Goal: Task Accomplishment & Management: Use online tool/utility

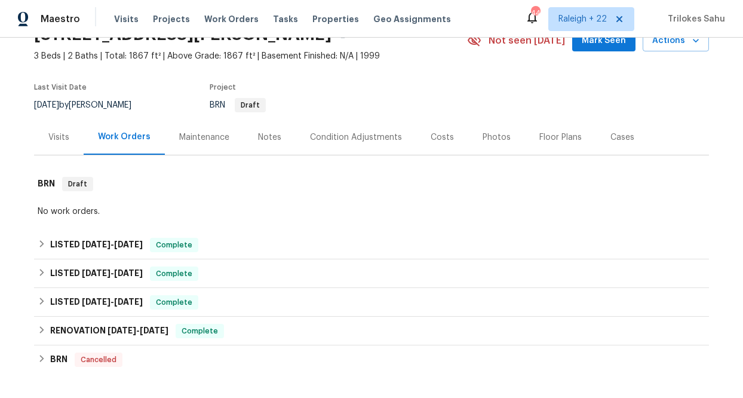
scroll to position [179, 0]
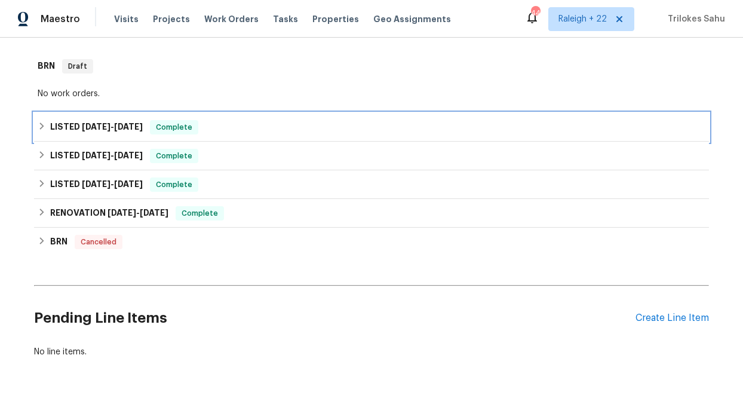
click at [45, 125] on icon at bounding box center [42, 126] width 8 height 8
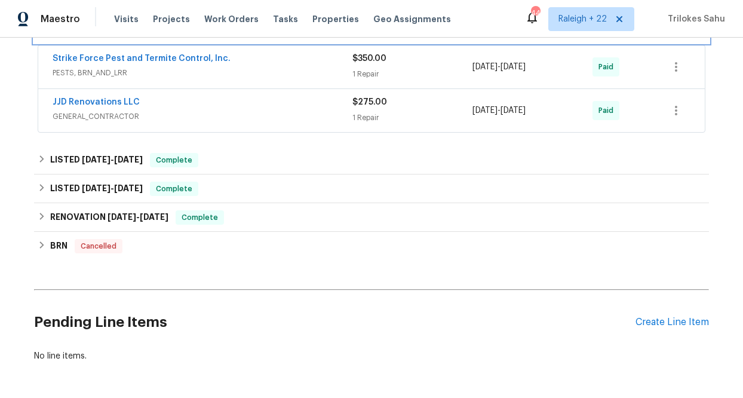
scroll to position [284, 0]
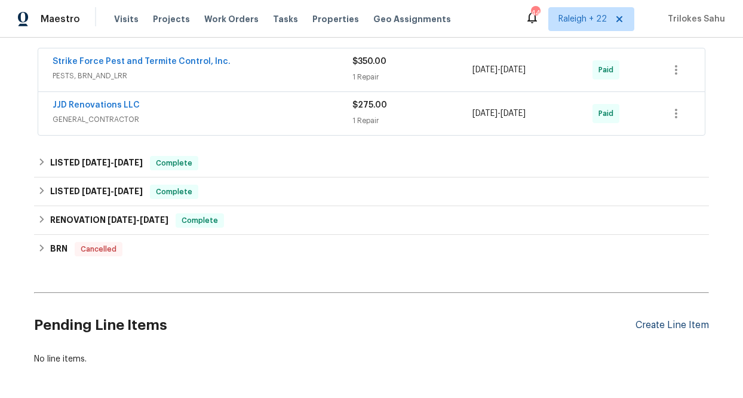
click at [644, 327] on div "Create Line Item" at bounding box center [671, 325] width 73 height 11
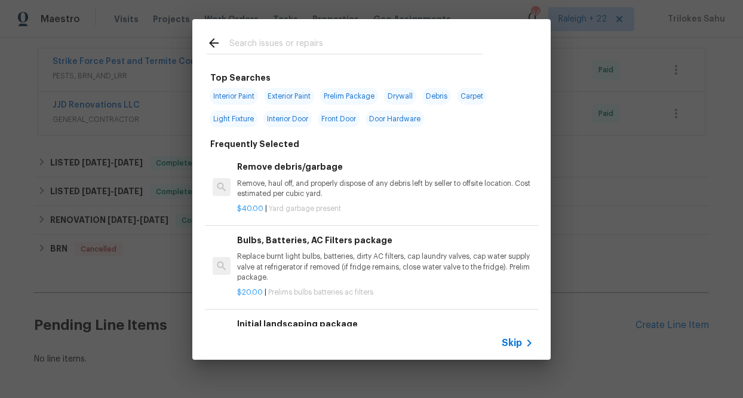
click at [514, 340] on span "Skip" at bounding box center [512, 343] width 20 height 12
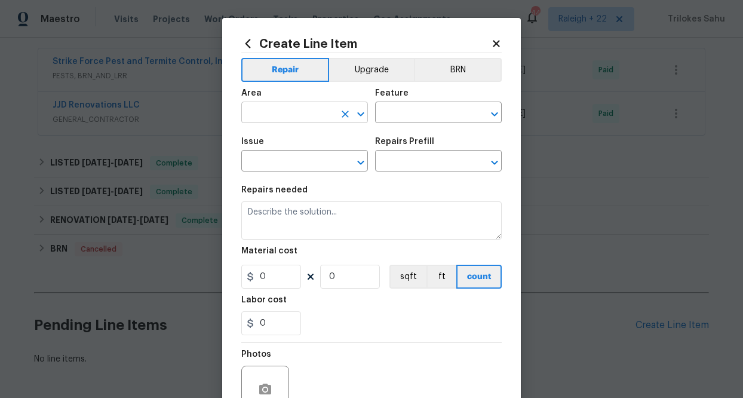
click at [305, 114] on input "text" at bounding box center [287, 114] width 93 height 19
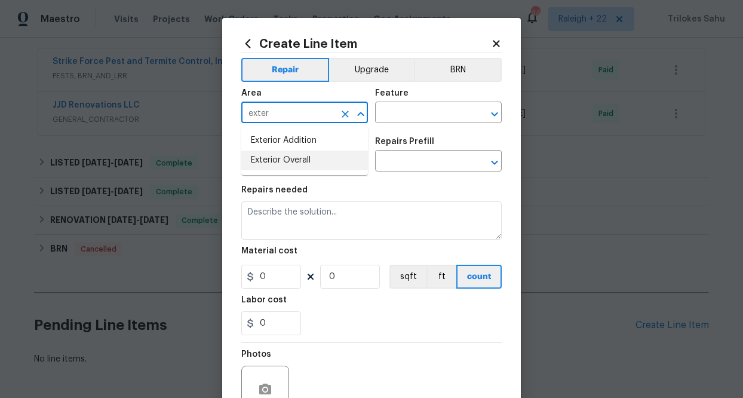
click at [280, 155] on li "Exterior Overall" at bounding box center [304, 161] width 127 height 20
type input "Exterior Overall"
click at [420, 108] on input "text" at bounding box center [421, 114] width 93 height 19
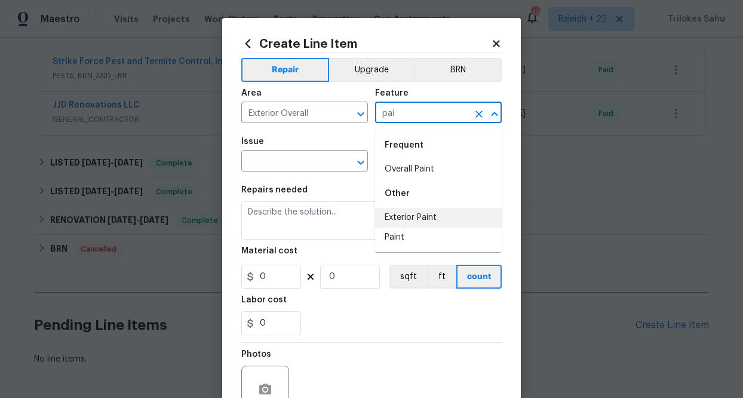
click at [427, 220] on li "Exterior Paint" at bounding box center [438, 218] width 127 height 20
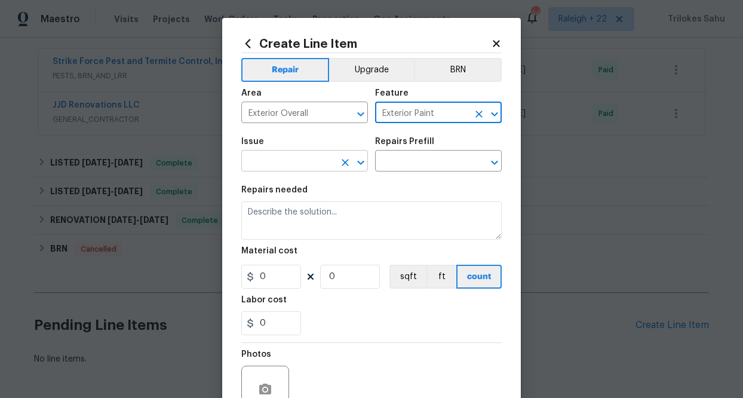
type input "Exterior Paint"
click at [275, 163] on input "text" at bounding box center [287, 162] width 93 height 19
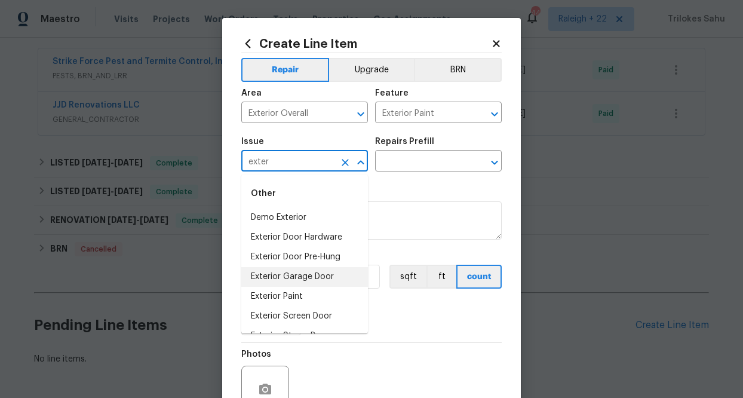
scroll to position [36, 0]
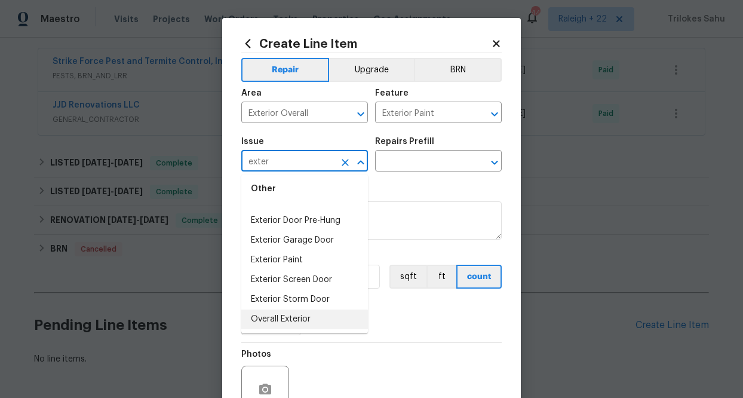
click at [313, 325] on li "Overall Exterior" at bounding box center [304, 319] width 127 height 20
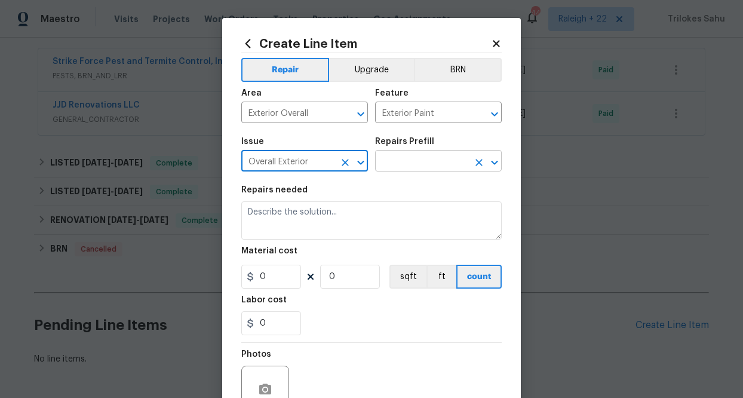
type input "Overall Exterior"
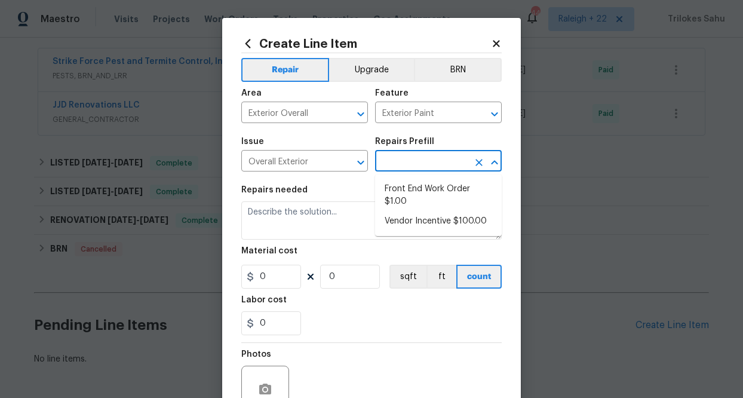
click at [396, 168] on input "text" at bounding box center [421, 162] width 93 height 19
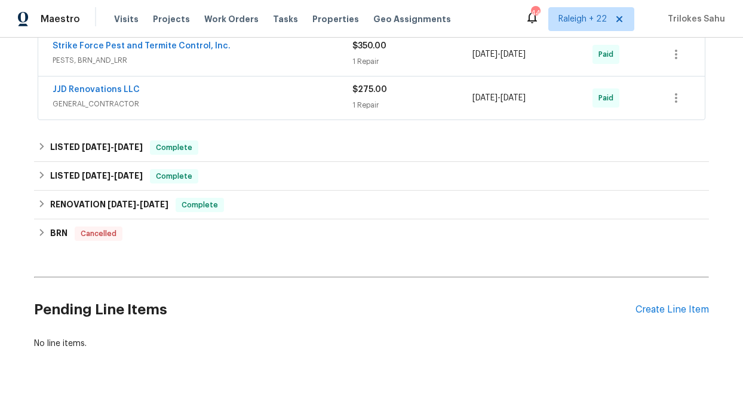
scroll to position [333, 0]
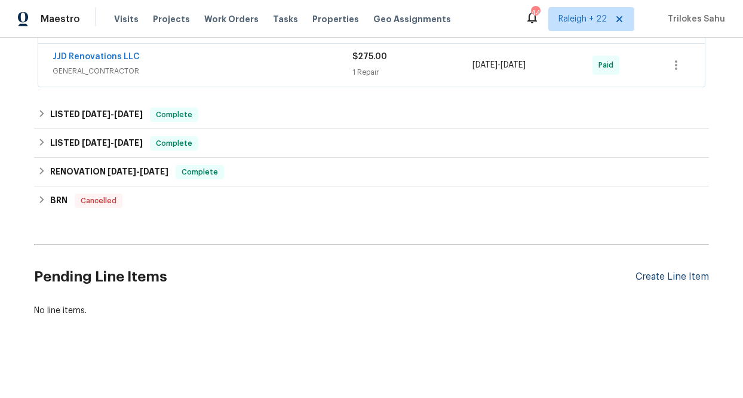
click at [653, 277] on div "Create Line Item" at bounding box center [671, 276] width 73 height 11
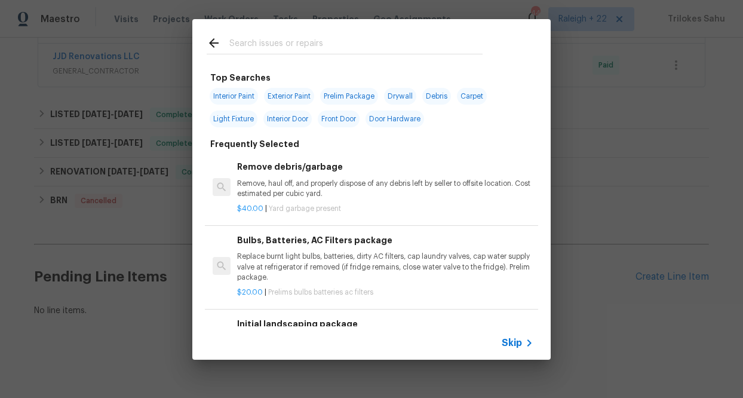
click at [509, 342] on span "Skip" at bounding box center [512, 343] width 20 height 12
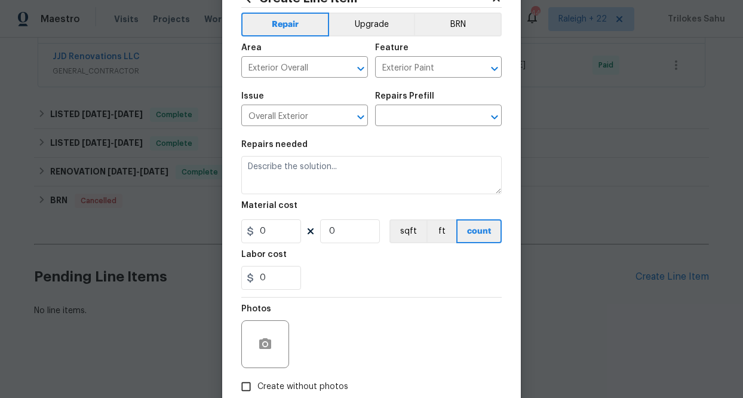
scroll to position [55, 0]
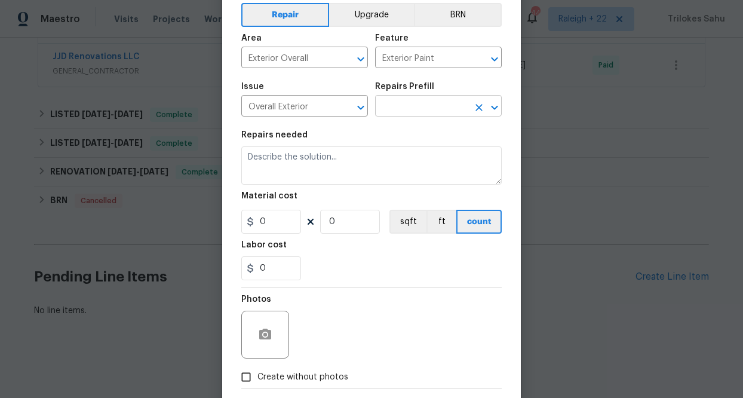
click at [411, 106] on input "text" at bounding box center [421, 107] width 93 height 19
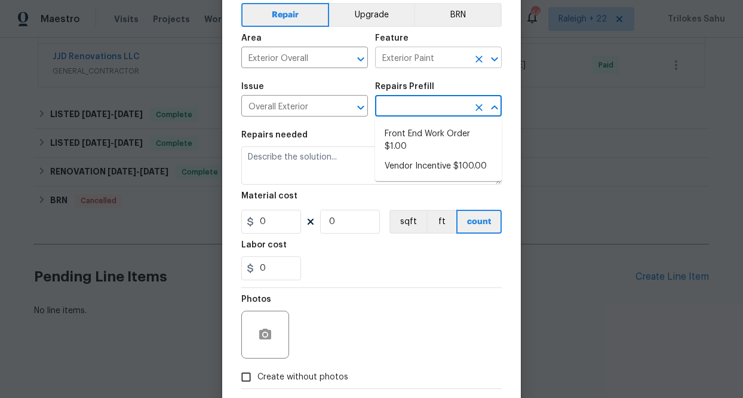
click at [442, 60] on input "Exterior Paint" at bounding box center [421, 59] width 93 height 19
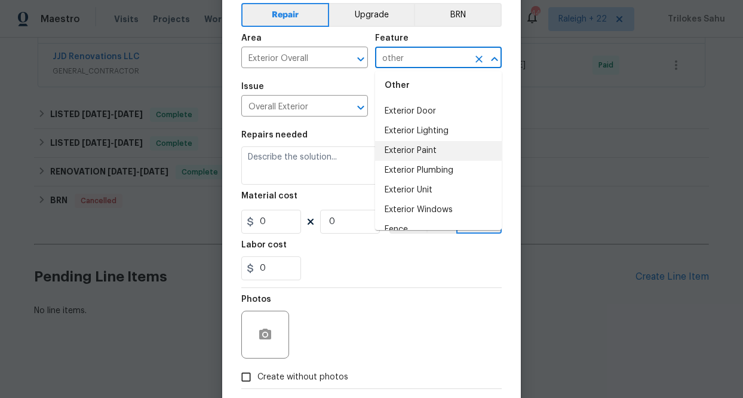
scroll to position [788, 0]
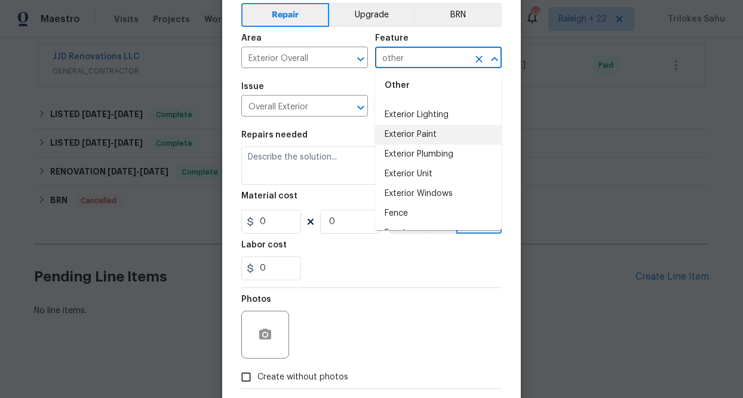
type input "Exterior Paint"
click at [331, 127] on section "Repairs needed Material cost 0 0 sqft ft count Labor cost 0" at bounding box center [371, 206] width 260 height 164
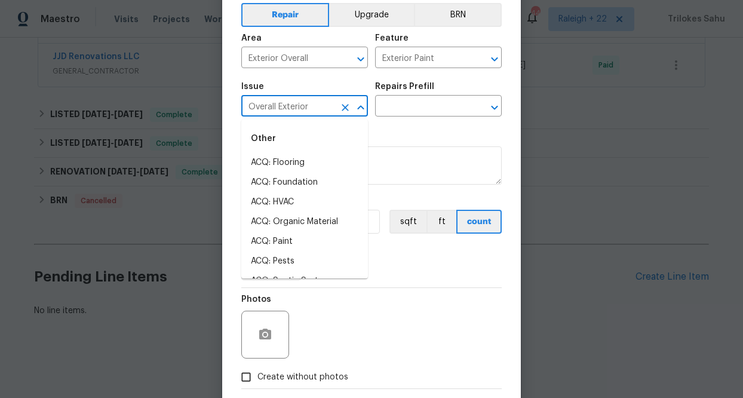
click at [321, 113] on input "Overall Exterior" at bounding box center [287, 107] width 93 height 19
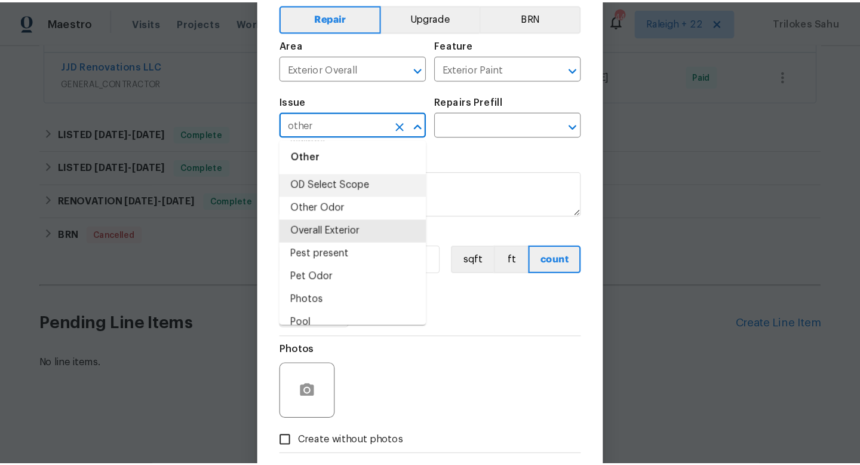
scroll to position [1880, 0]
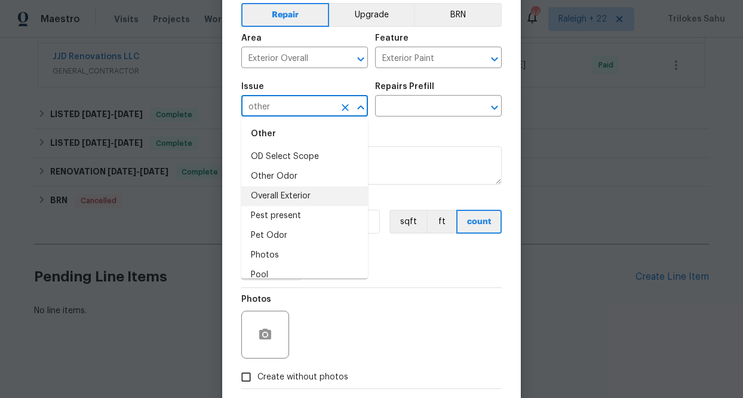
click at [323, 196] on li "Overall Exterior" at bounding box center [304, 196] width 127 height 20
type input "Overall Exterior"
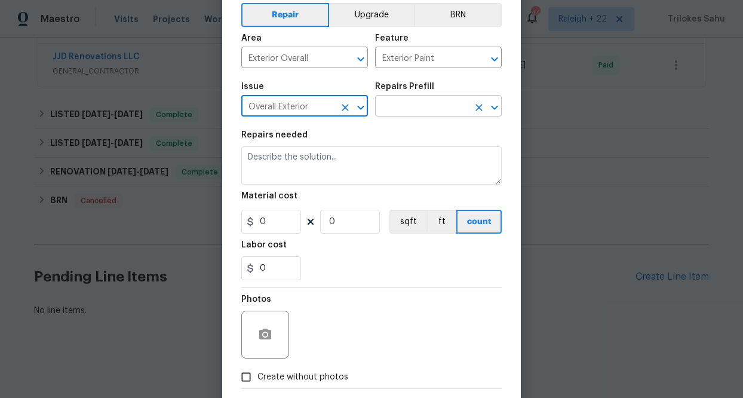
click at [435, 102] on input "text" at bounding box center [421, 107] width 93 height 19
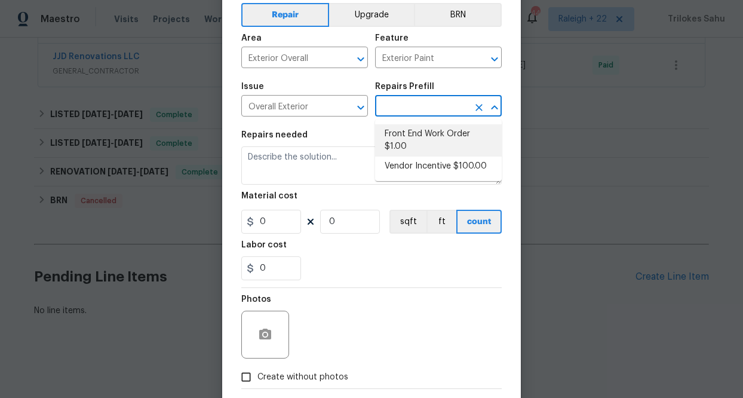
click at [422, 142] on li "Front End Work Order $1.00" at bounding box center [438, 140] width 127 height 32
type input "Front End Work Order $1.00"
type textarea "Placeholder line item for the creation of front end work orders."
type input "1"
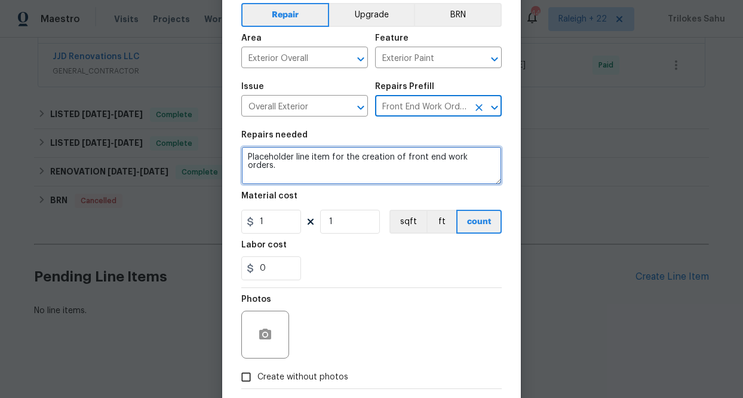
click at [397, 158] on textarea "Placeholder line item for the creation of front end work orders." at bounding box center [371, 165] width 260 height 38
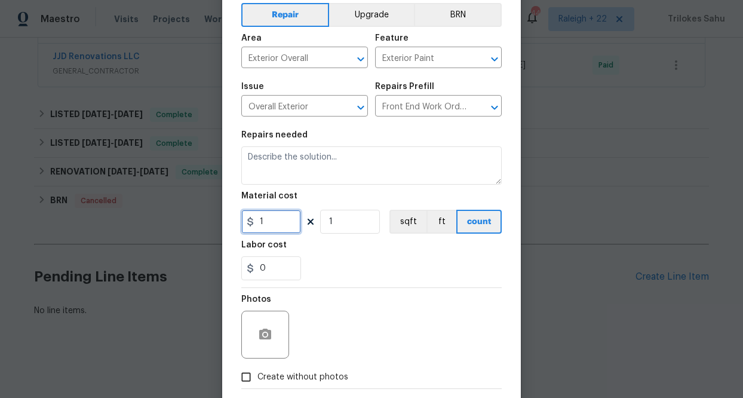
click at [288, 217] on input "1" at bounding box center [271, 222] width 60 height 24
type input "225"
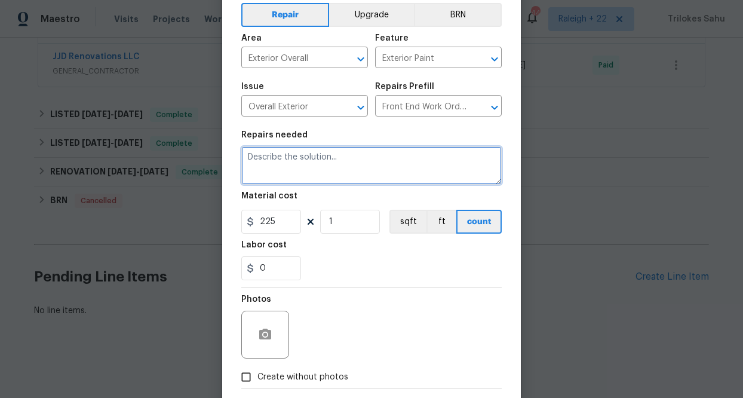
click at [320, 153] on textarea at bounding box center [371, 165] width 260 height 38
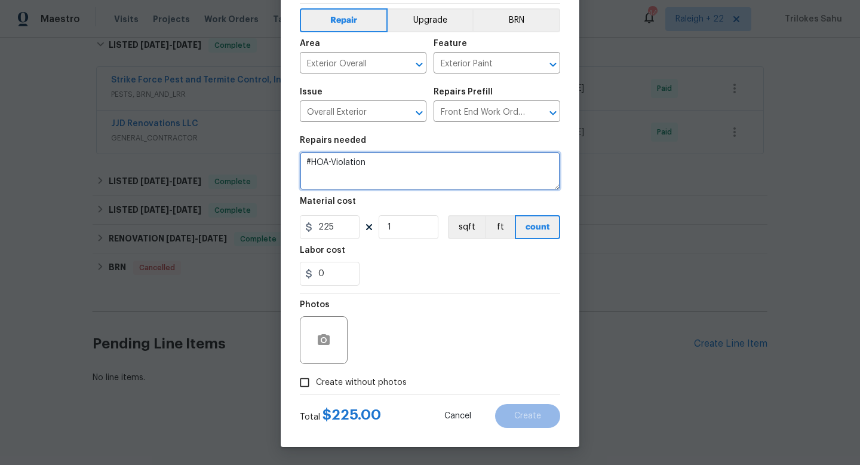
scroll to position [50, 0]
paste textarea "paint the solar conduit, remove satellite dish and debris"
click at [492, 181] on textarea "#HOA-Violation Hi, we have received an HOA violation for painting the solar con…" at bounding box center [430, 171] width 260 height 38
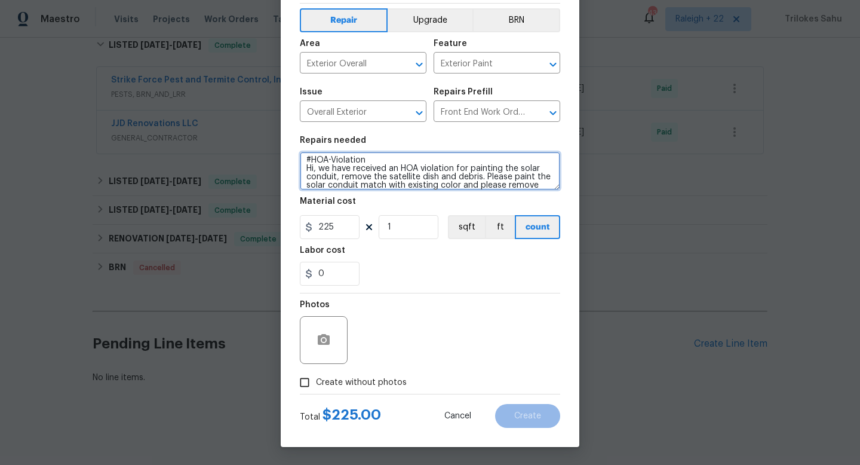
scroll to position [11, 0]
paste textarea "remove debris and dispose."
click at [390, 179] on textarea "#HOA-Violation Hi, we have received an HOA violation for painting the solar con…" at bounding box center [430, 171] width 260 height 38
click at [387, 186] on textarea "#HOA-Violation Hi, we have received an HOA violation for painting the solar con…" at bounding box center [430, 171] width 260 height 38
click at [444, 182] on textarea "#HOA-Violation Hi, we have received an HOA violation for painting the solar con…" at bounding box center [430, 171] width 260 height 38
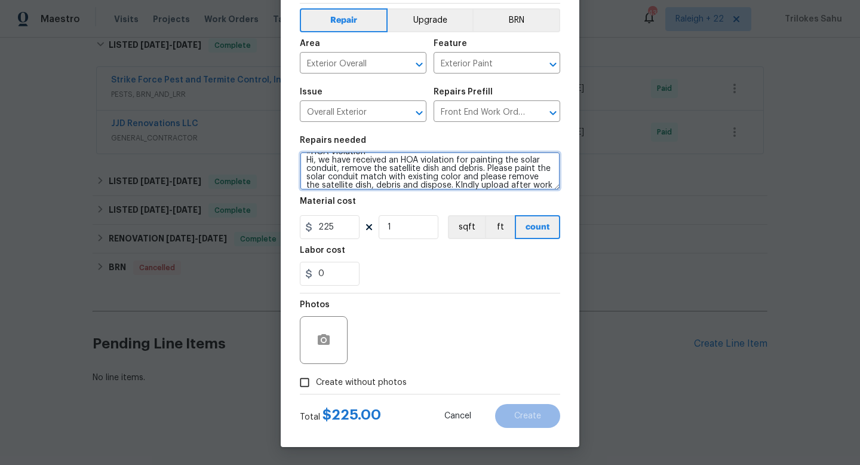
scroll to position [19, 0]
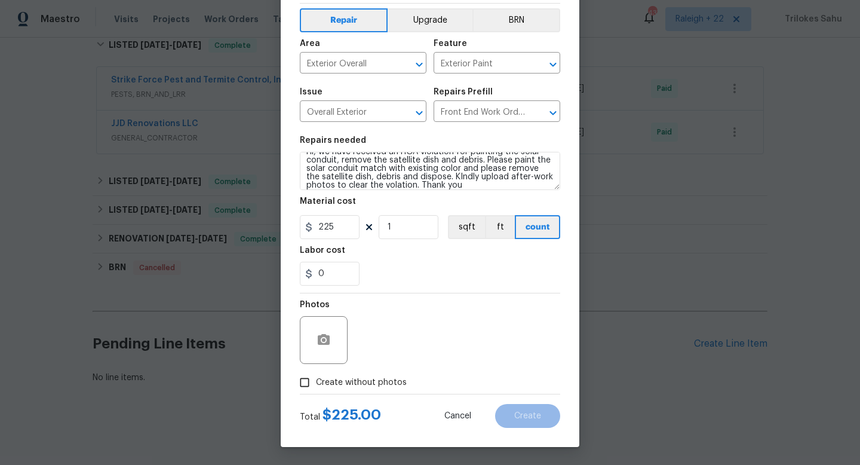
click at [465, 205] on div "Material cost" at bounding box center [430, 205] width 260 height 16
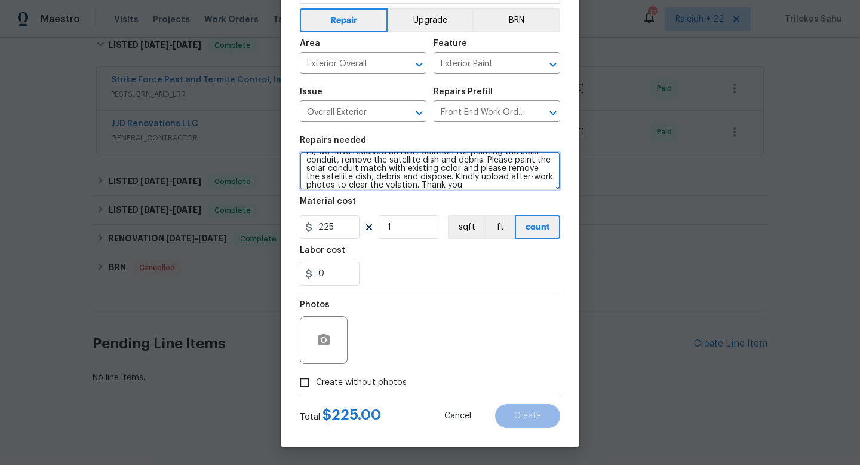
click at [444, 179] on textarea "#HOA-Violation Hi, we have received an HOA violation for painting the solar con…" at bounding box center [430, 171] width 260 height 38
click at [481, 183] on textarea "#HOA-Violation Hi, we have received an HOA violation for painting the solar con…" at bounding box center [430, 171] width 260 height 38
type textarea "#HOA-Violation Hi, we have received an HOA violation for painting the solar con…"
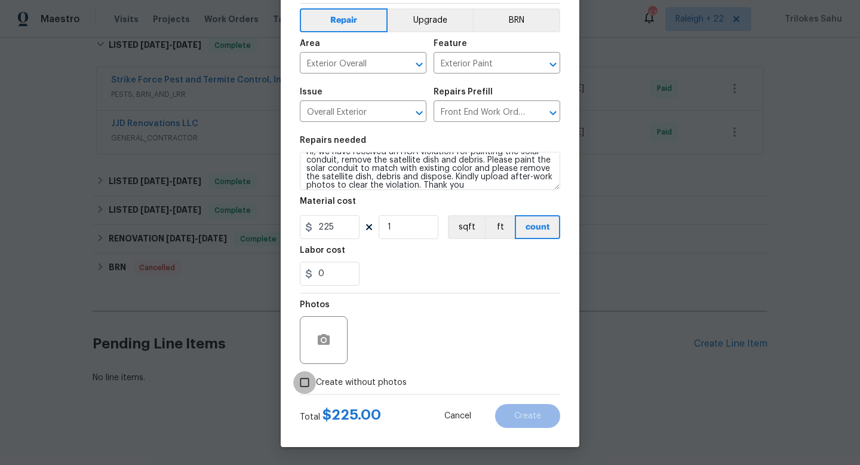
click at [305, 380] on input "Create without photos" at bounding box center [304, 382] width 23 height 23
checkbox input "true"
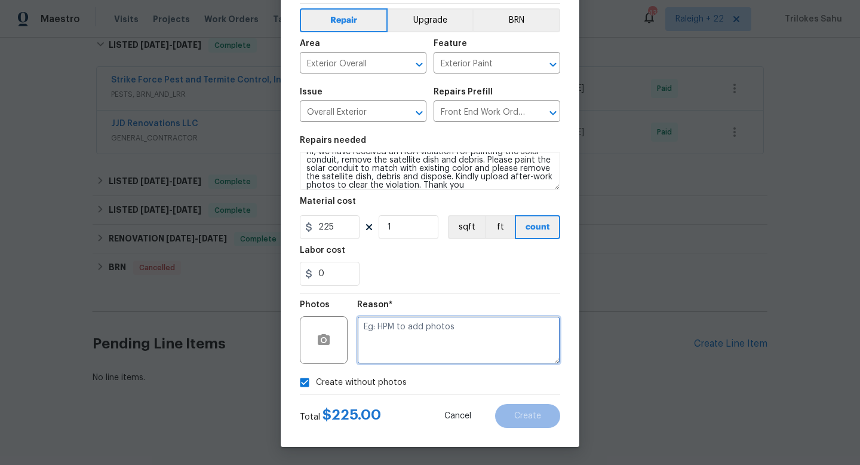
click at [382, 342] on textarea at bounding box center [458, 340] width 203 height 48
type textarea "NA"
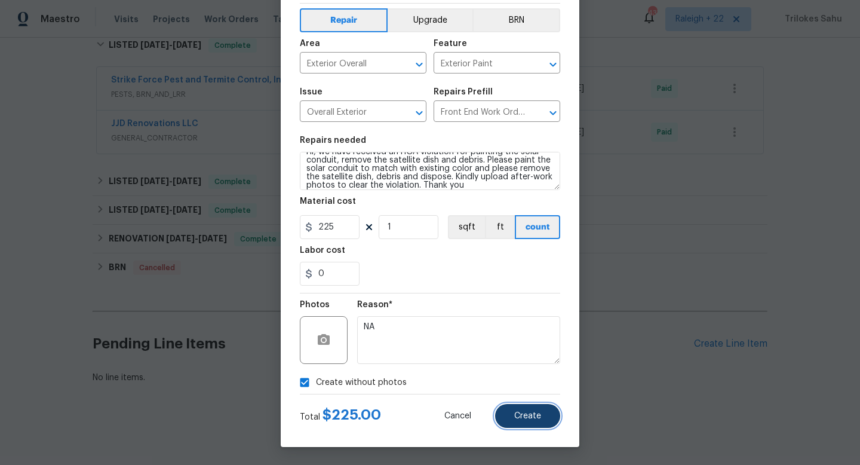
click at [526, 397] on span "Create" at bounding box center [527, 416] width 27 height 9
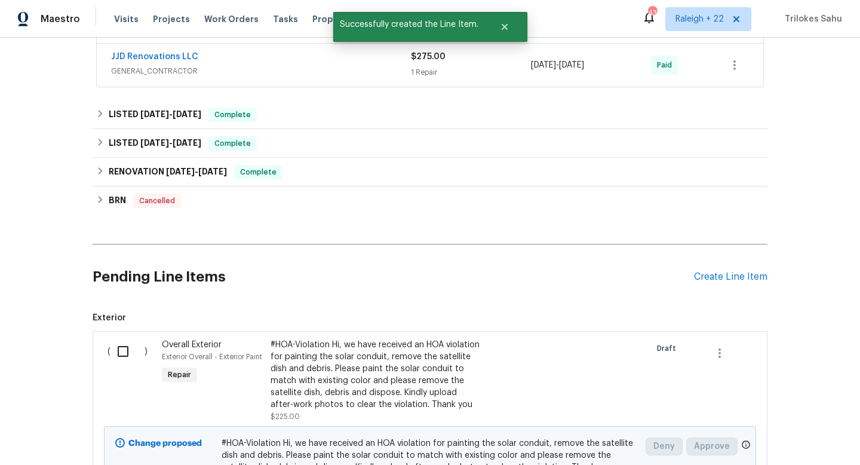
scroll to position [462, 0]
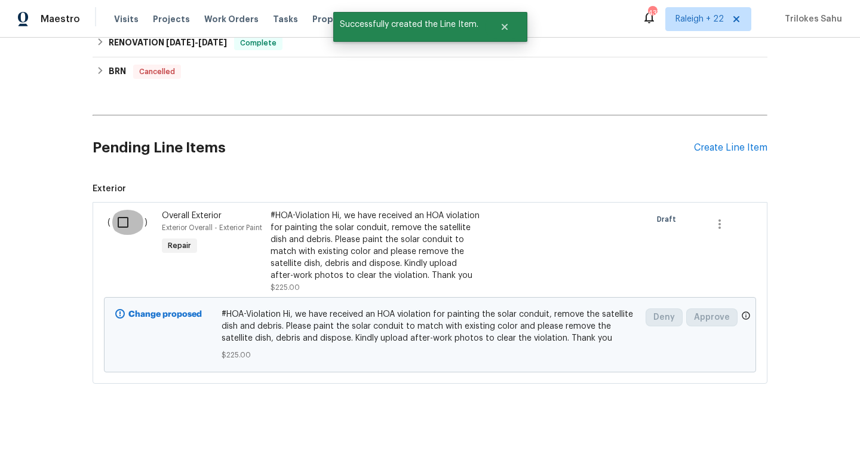
click at [121, 228] on input "checkbox" at bounding box center [127, 222] width 34 height 25
checkbox input "true"
click at [742, 397] on span "Create Work Order" at bounding box center [791, 435] width 79 height 15
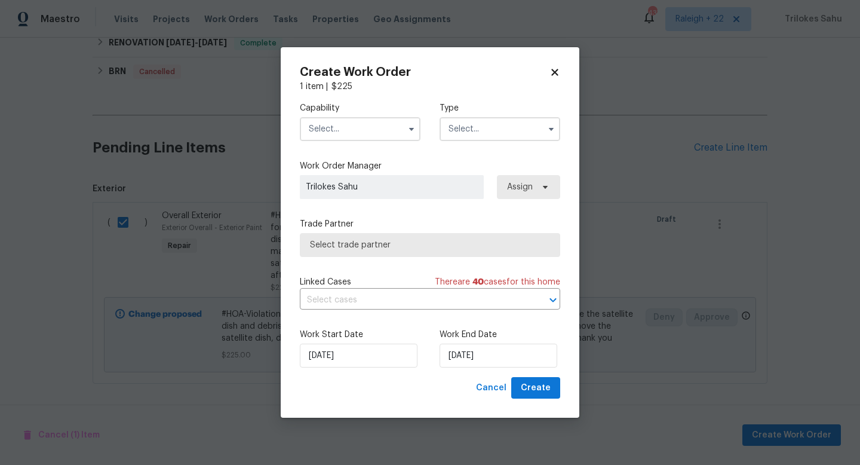
click at [400, 128] on input "text" at bounding box center [360, 129] width 121 height 24
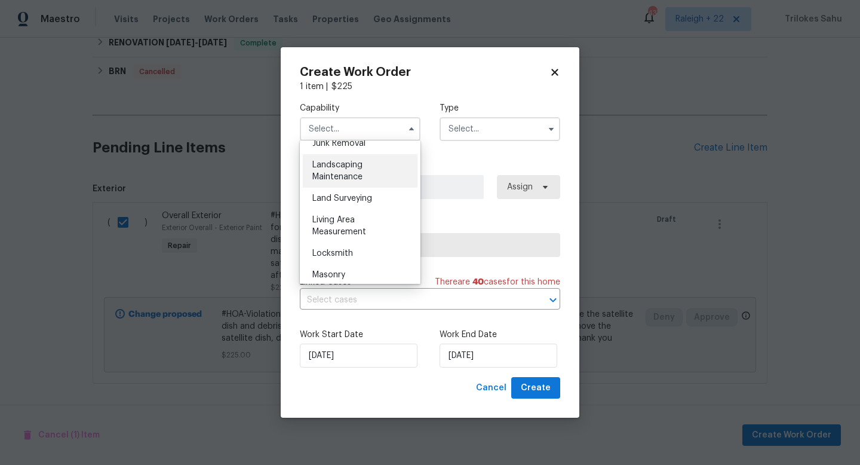
scroll to position [572, 0]
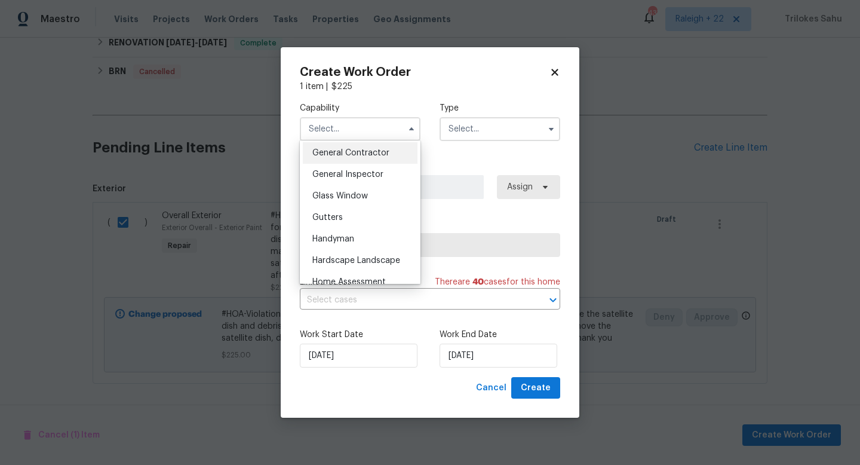
click at [380, 158] on div "General Contractor" at bounding box center [360, 153] width 115 height 22
type input "General Contractor"
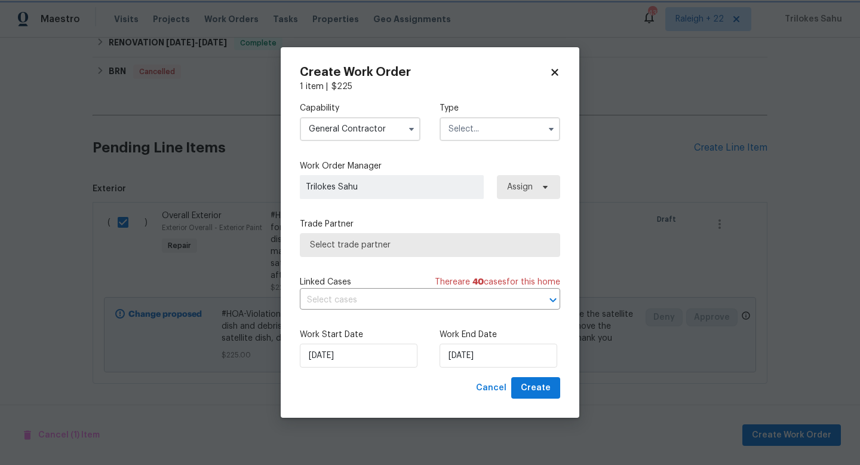
scroll to position [549, 0]
click at [462, 131] on input "text" at bounding box center [500, 129] width 121 height 24
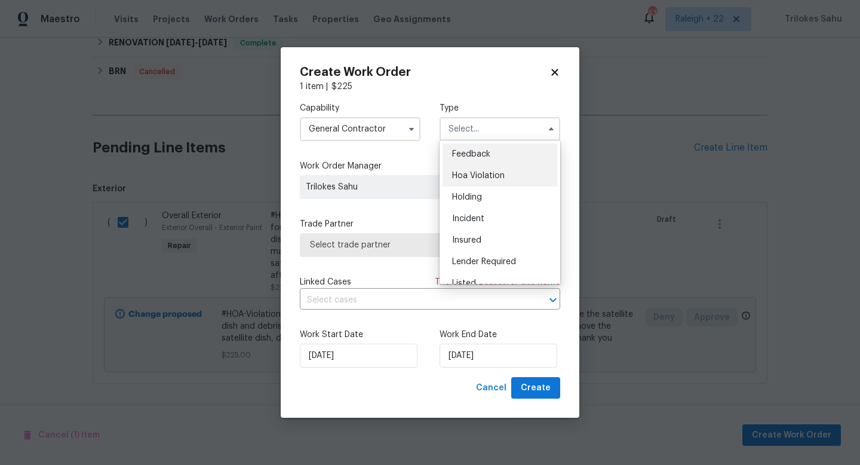
click at [465, 176] on span "Hoa Violation" at bounding box center [478, 175] width 53 height 8
type input "Hoa Violation"
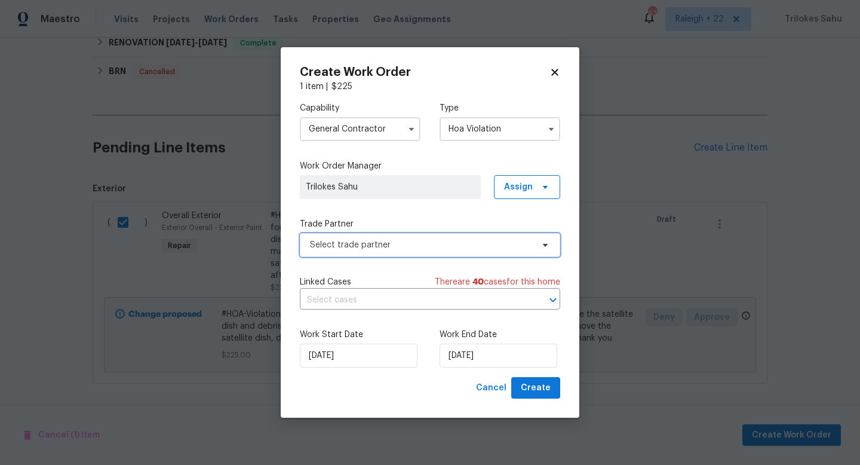
click at [409, 240] on span "Select trade partner" at bounding box center [421, 245] width 223 height 12
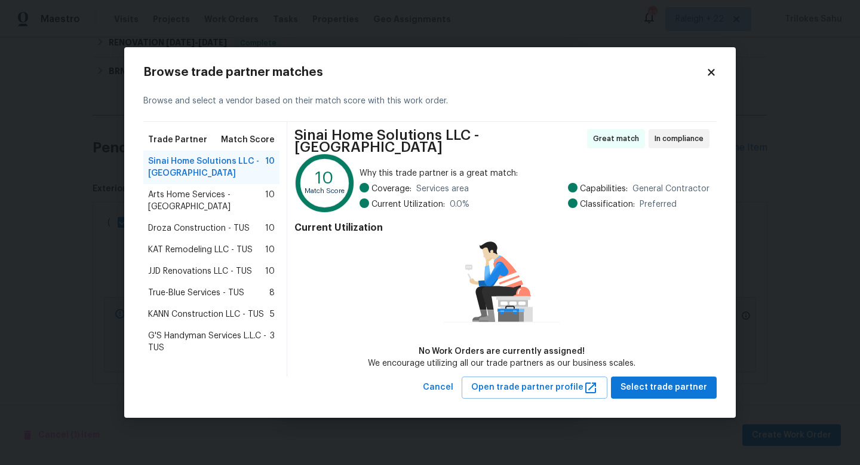
click at [191, 265] on span "JJD Renovations LLC - TUS" at bounding box center [200, 271] width 104 height 12
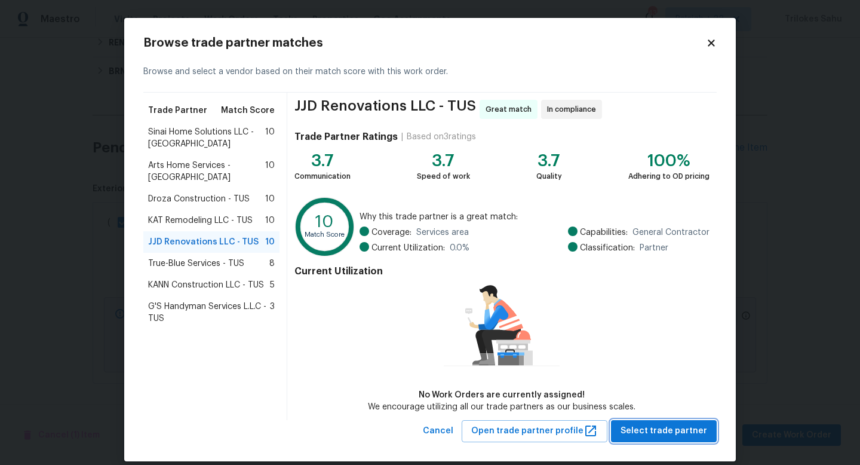
click at [638, 397] on span "Select trade partner" at bounding box center [664, 430] width 87 height 15
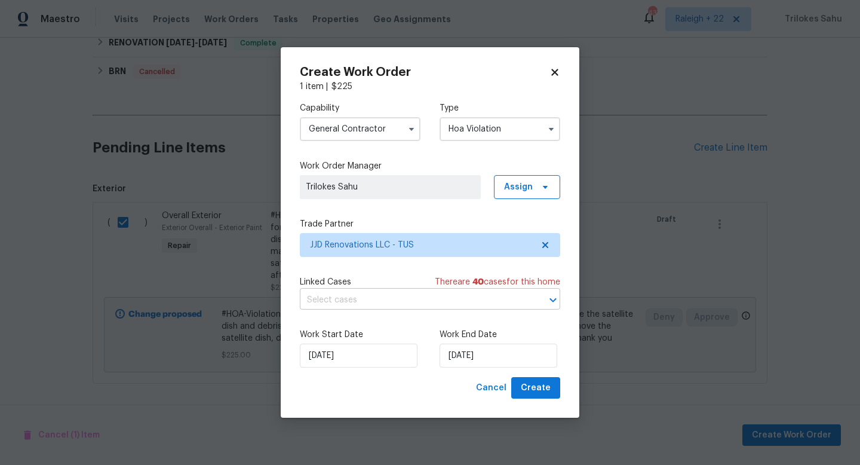
click at [508, 300] on input "text" at bounding box center [413, 300] width 227 height 19
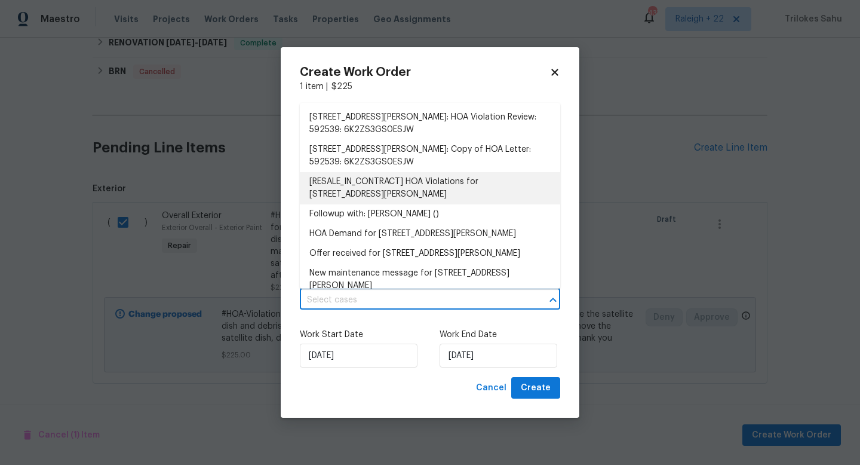
click at [389, 185] on li "[RESALE_IN_CONTRACT] HOA Violations for [STREET_ADDRESS][PERSON_NAME]" at bounding box center [430, 188] width 260 height 32
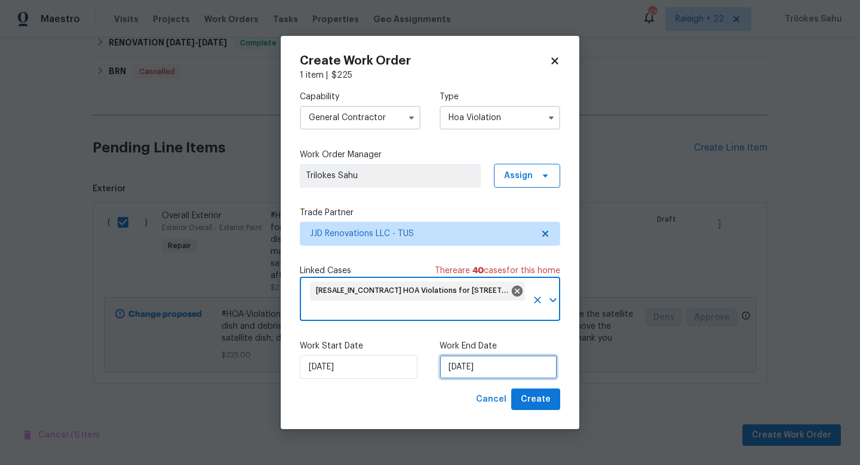
click at [470, 367] on input "[DATE]" at bounding box center [499, 367] width 118 height 24
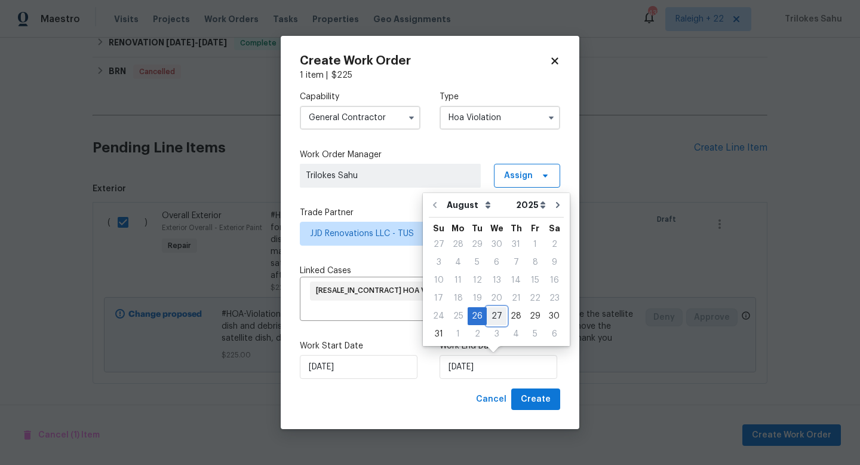
click at [493, 315] on div "27" at bounding box center [497, 316] width 20 height 17
type input "[DATE]"
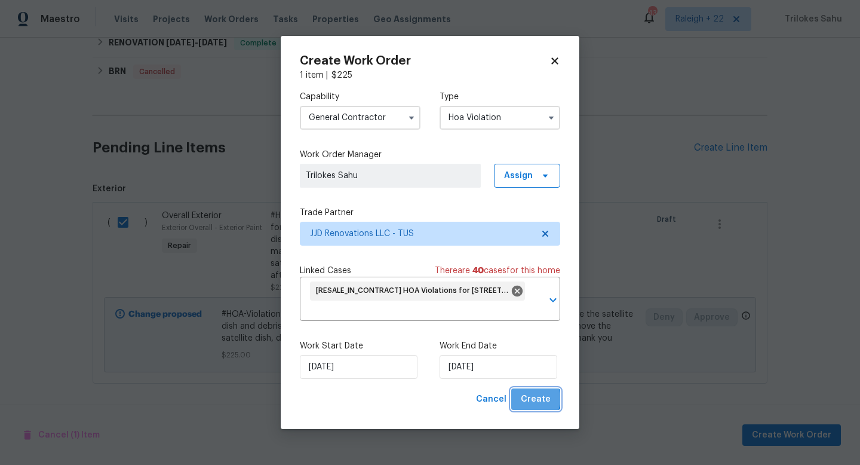
click at [537, 397] on span "Create" at bounding box center [536, 399] width 30 height 15
checkbox input "false"
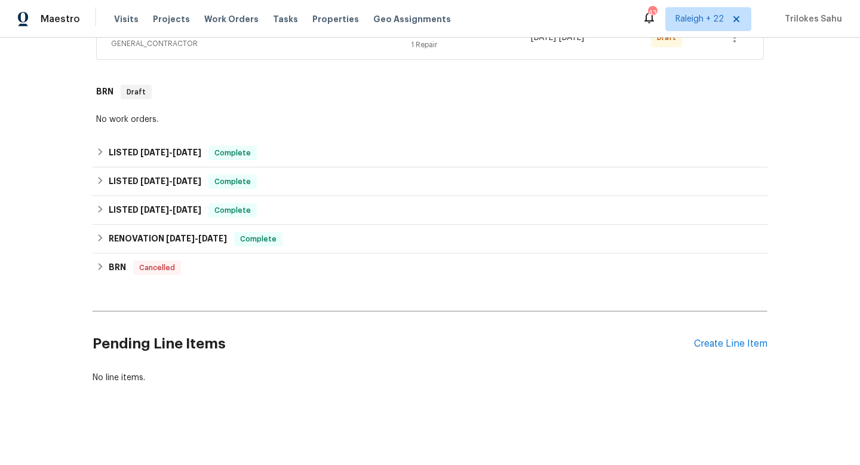
scroll to position [0, 0]
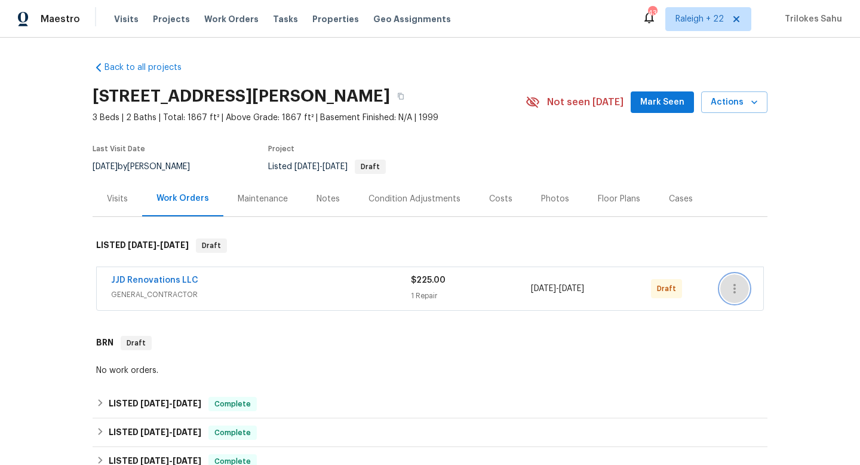
click at [736, 293] on icon "button" at bounding box center [734, 288] width 14 height 14
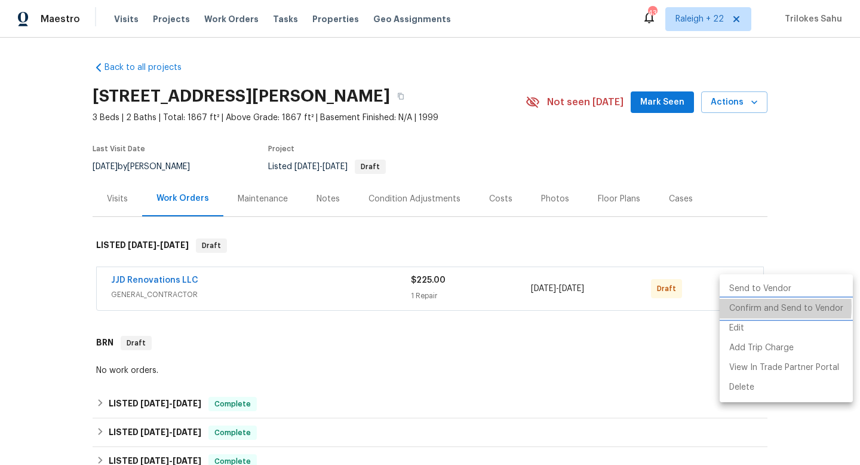
click at [739, 306] on li "Confirm and Send to Vendor" at bounding box center [786, 309] width 133 height 20
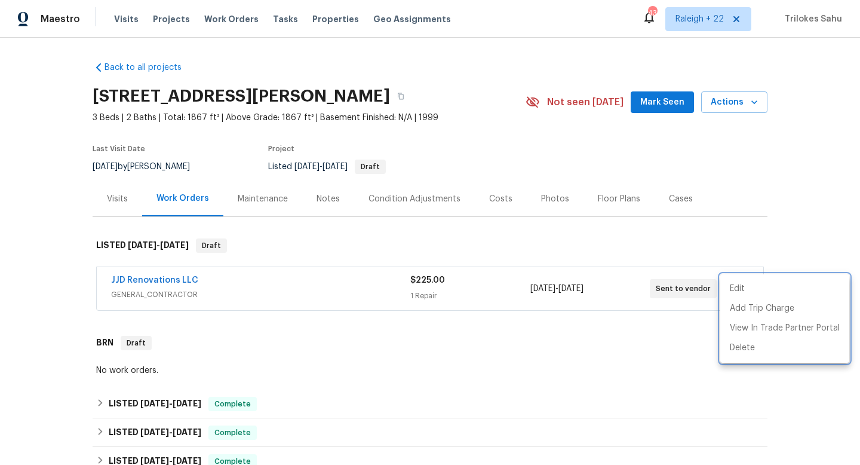
click at [162, 275] on div at bounding box center [430, 232] width 860 height 465
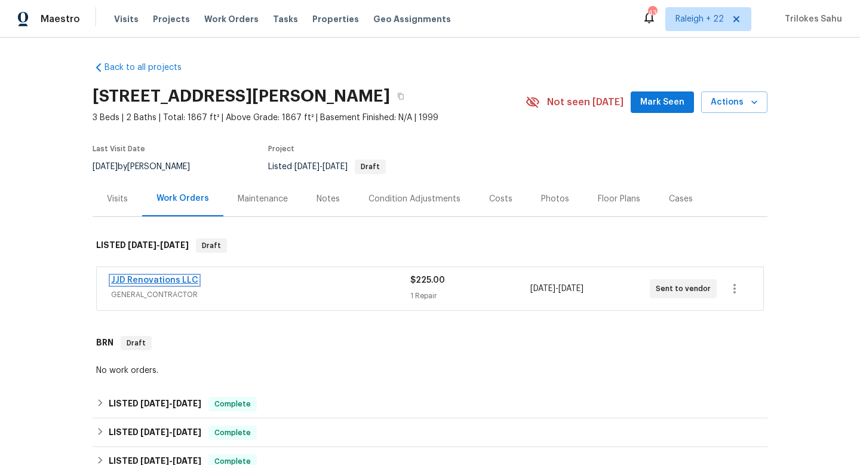
click at [162, 276] on link "JJD Renovations LLC" at bounding box center [154, 280] width 87 height 8
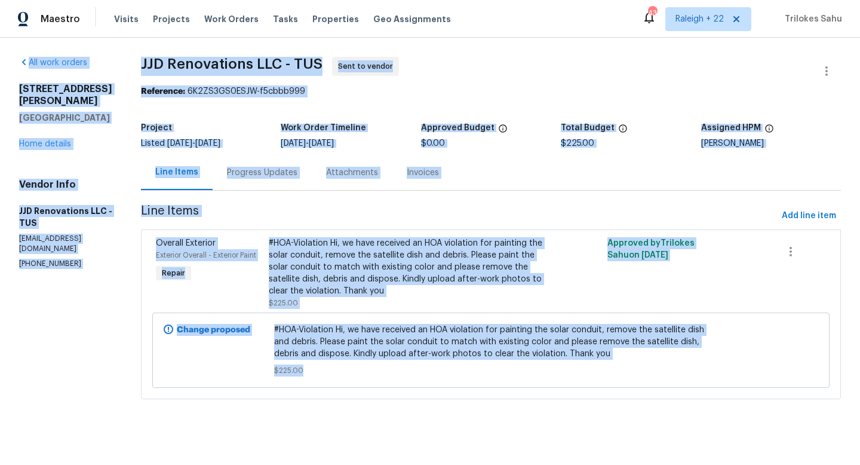
click at [312, 204] on section "JJD Renovations LLC - TUS Sent to vendor Reference: 6K2ZS3GS0ESJW-f5cbbb999 Pro…" at bounding box center [491, 235] width 700 height 357
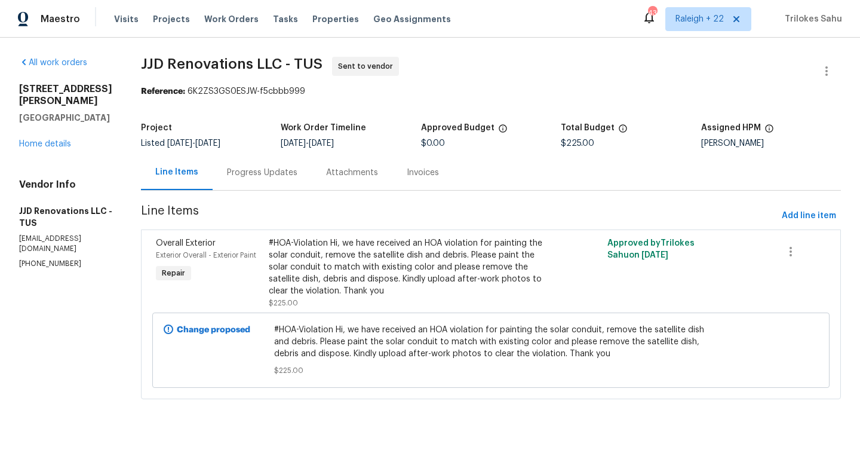
click at [291, 174] on div "Progress Updates" at bounding box center [262, 173] width 70 height 12
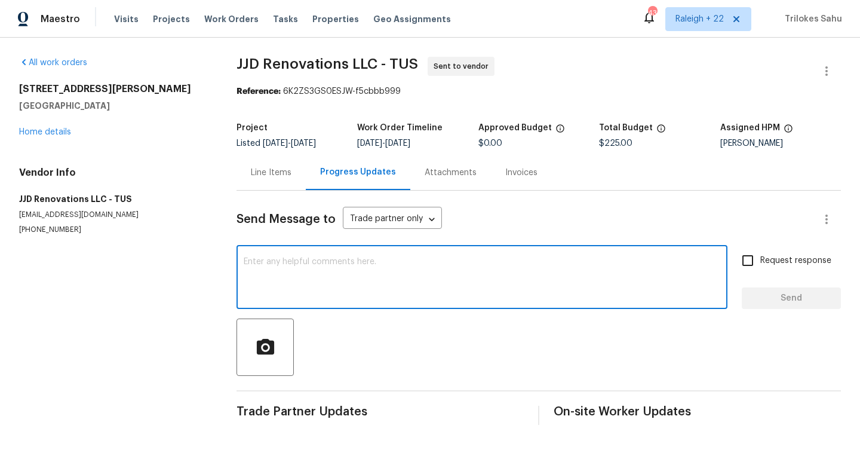
click at [339, 280] on textarea at bounding box center [482, 278] width 477 height 42
click at [518, 281] on textarea at bounding box center [482, 278] width 477 height 42
paste textarea "$75 trip charge, $50 to paint conduit, $100 to remove debris and dispose"
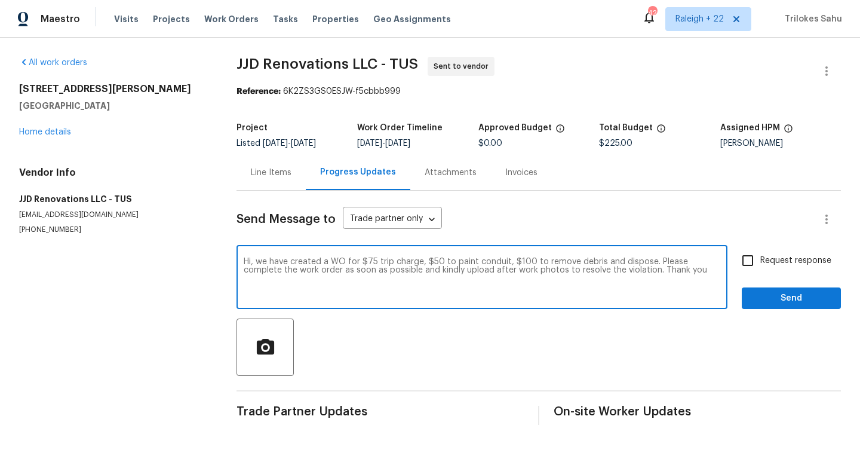
type textarea "Hi, we have created a WO for $75 trip charge, $50 to paint conduit, $100 to rem…"
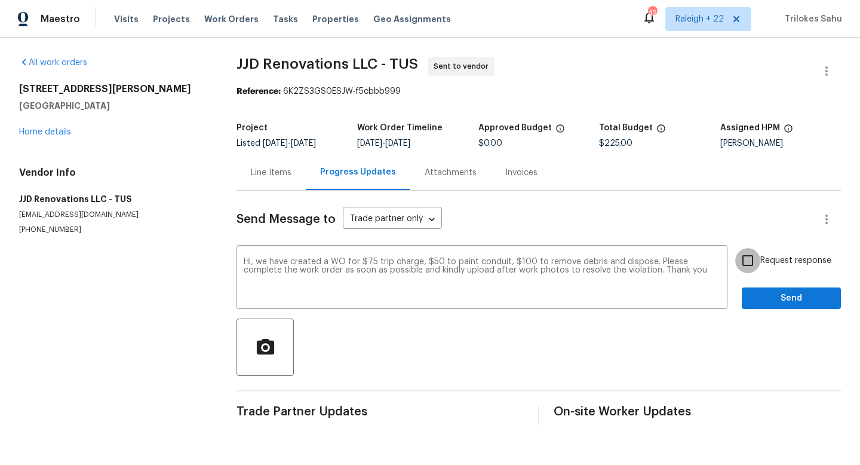
click at [742, 266] on input "Request response" at bounding box center [747, 260] width 25 height 25
checkbox input "true"
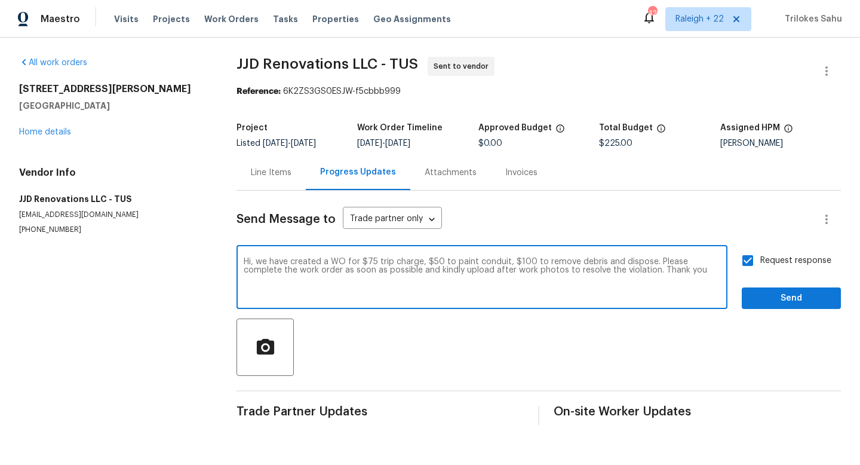
click at [491, 271] on textarea "Hi, we have created a WO for $75 trip charge, $50 to paint conduit, $100 to rem…" at bounding box center [482, 278] width 477 height 42
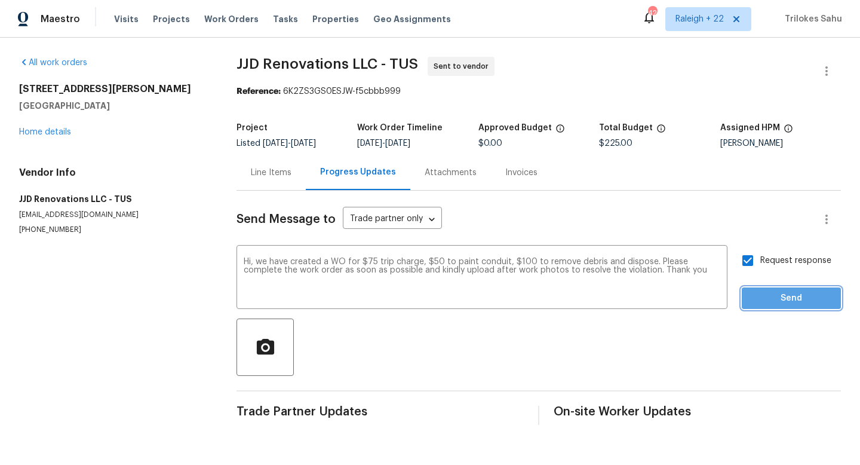
click at [742, 298] on span "Send" at bounding box center [791, 298] width 80 height 15
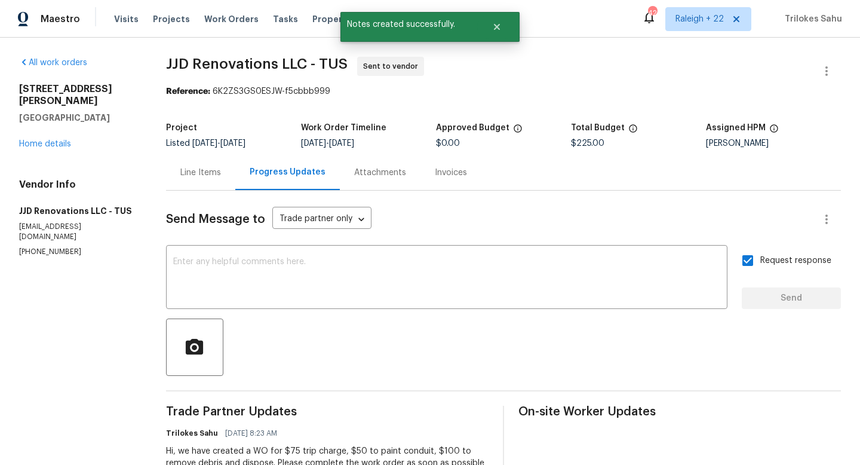
scroll to position [50, 0]
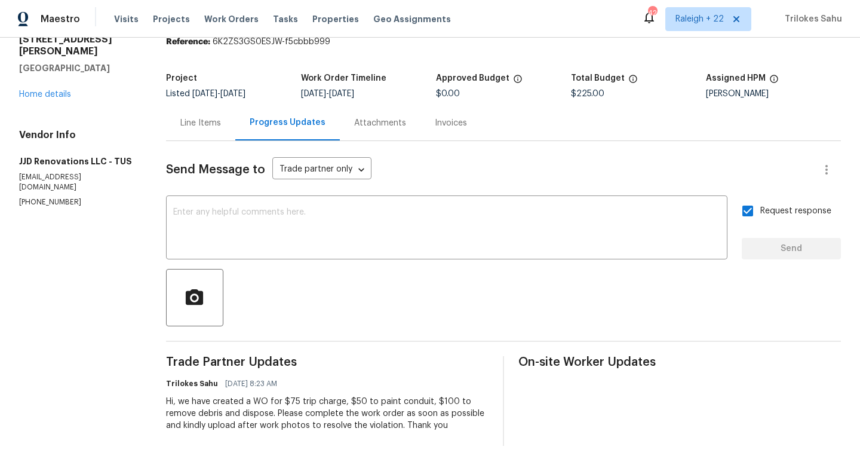
click at [61, 88] on div "All work orders [STREET_ADDRESS][PERSON_NAME] Home details Vendor Info JJD Reno…" at bounding box center [78, 107] width 118 height 200
click at [61, 90] on link "Home details" at bounding box center [45, 94] width 52 height 8
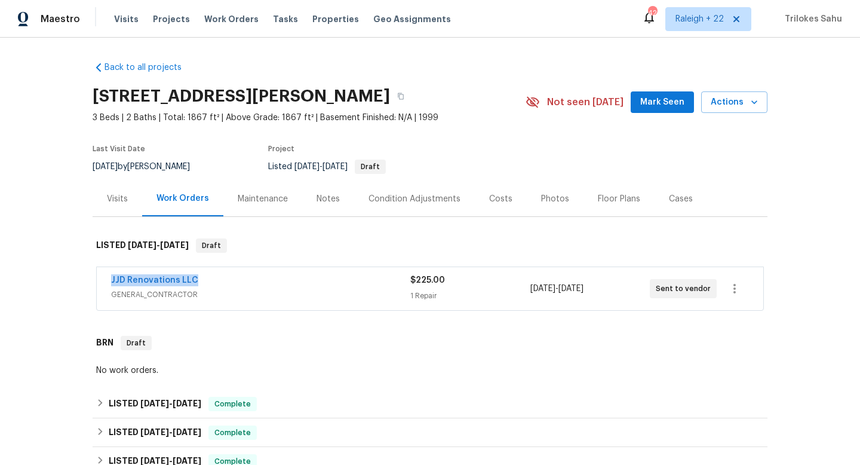
drag, startPoint x: 207, startPoint y: 278, endPoint x: 108, endPoint y: 279, distance: 99.1
click at [108, 279] on div "JJD Renovations LLC GENERAL_CONTRACTOR $225.00 1 Repair [DATE] - [DATE] Sent to…" at bounding box center [430, 288] width 667 height 43
copy link "JJD Renovations LLC"
